Goal: Check status: Check status

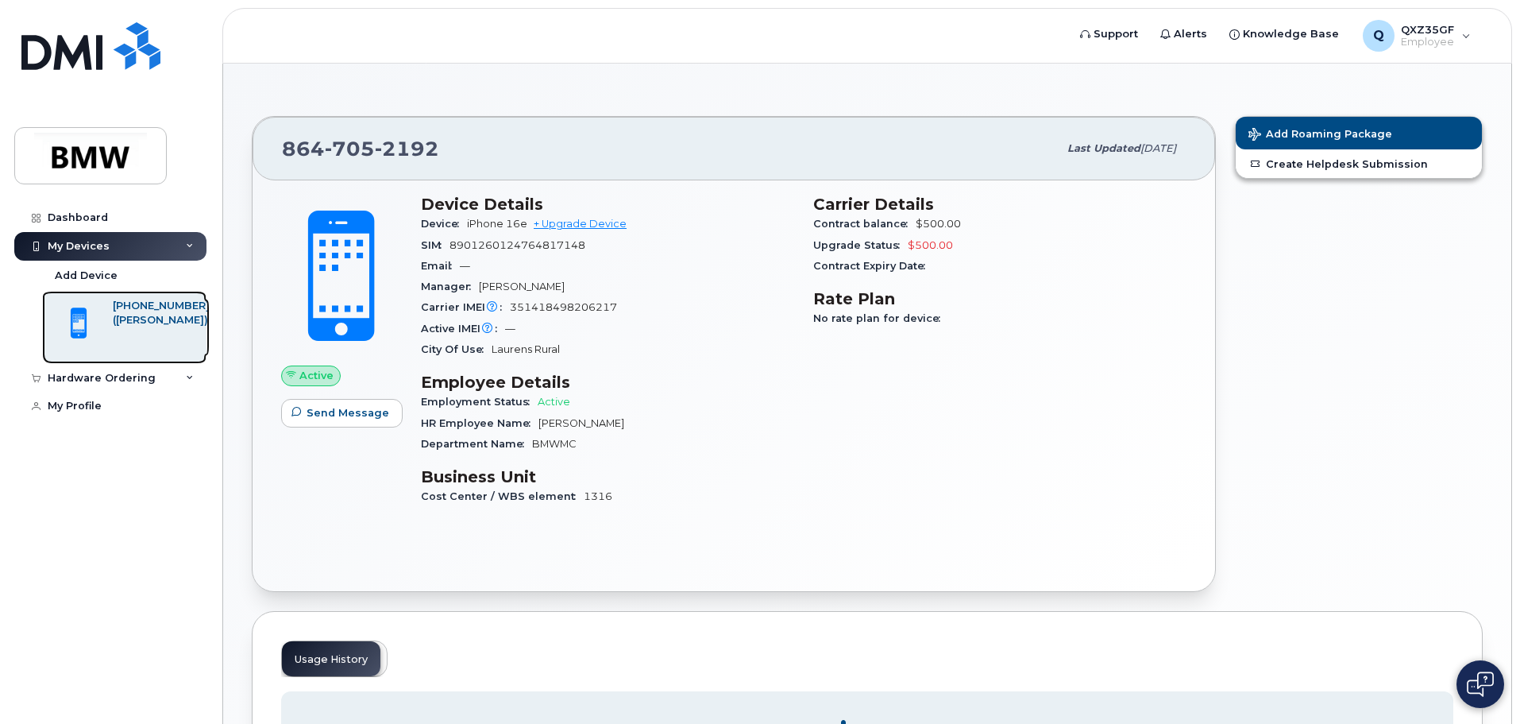
click at [169, 317] on div "([PERSON_NAME])" at bounding box center [161, 320] width 97 height 14
drag, startPoint x: 453, startPoint y: 243, endPoint x: 592, endPoint y: 243, distance: 139.0
click at [592, 243] on div "SIM [TECHNICAL_ID]" at bounding box center [607, 245] width 373 height 21
click at [301, 377] on span "Active" at bounding box center [316, 375] width 34 height 15
